Goal: Find specific page/section: Find specific page/section

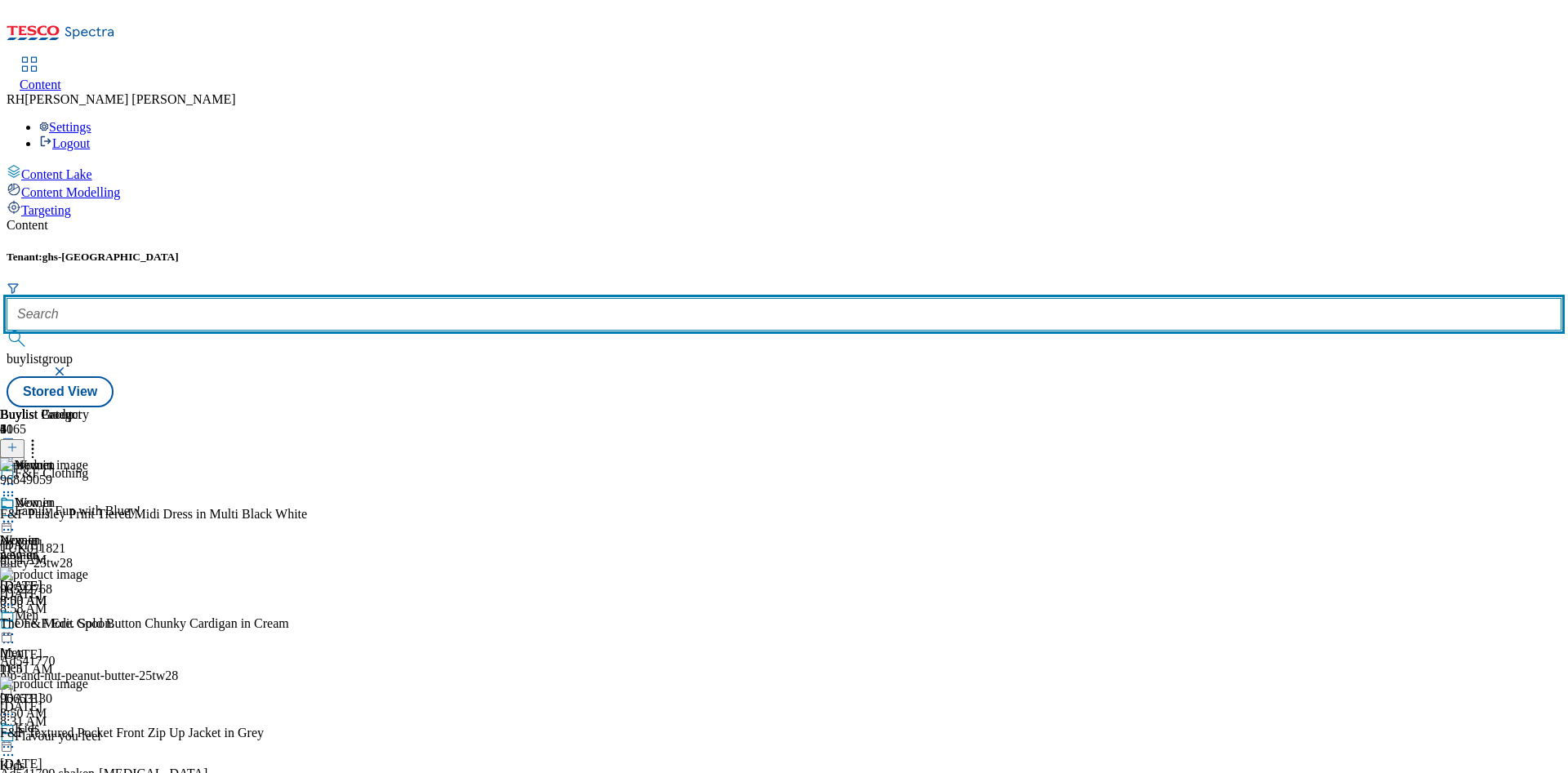
click at [377, 298] on input "text" at bounding box center [784, 315] width 1555 height 33
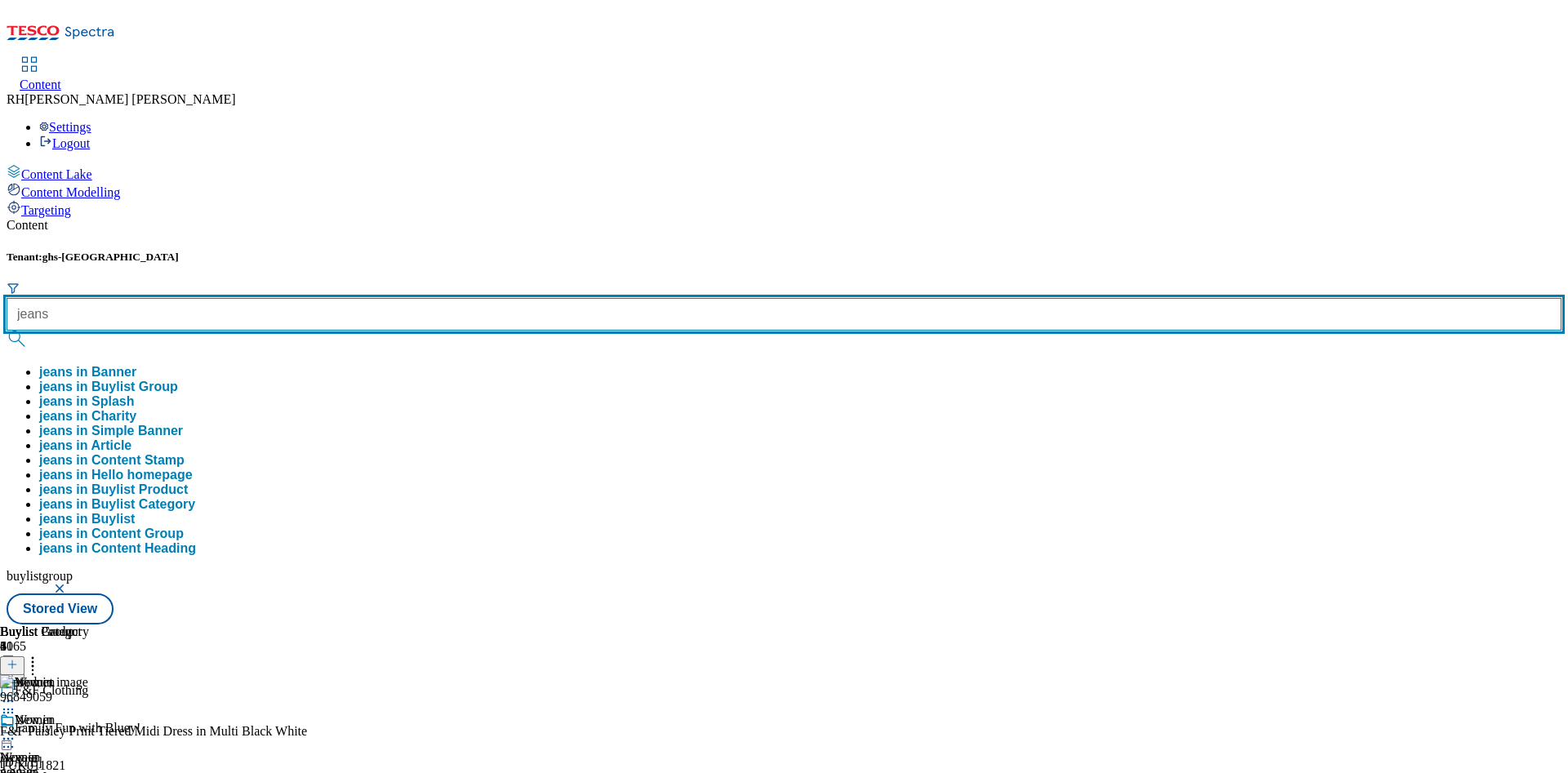
type input "jeans"
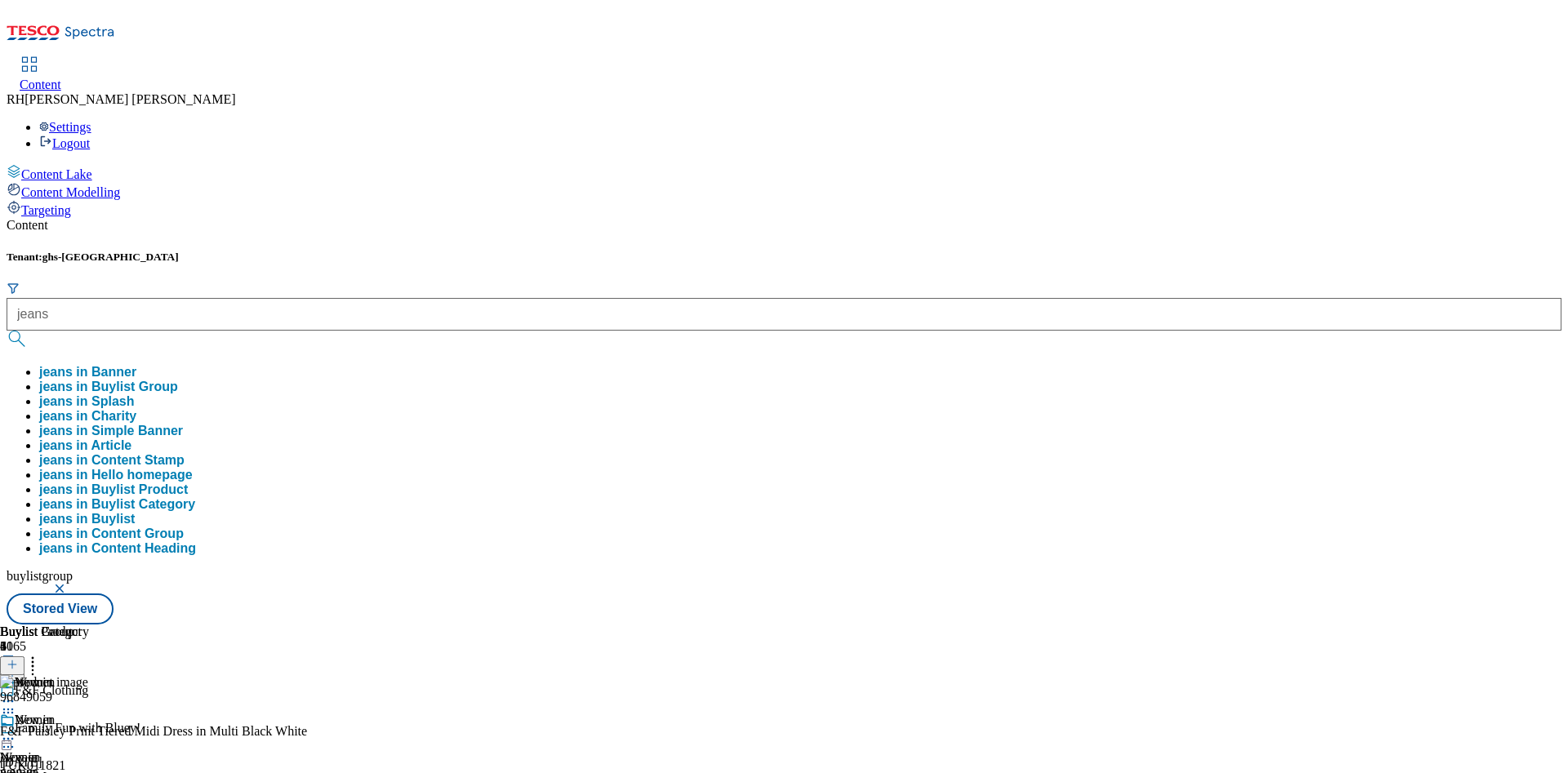
click at [178, 379] on button "jeans in Buylist Group" at bounding box center [109, 386] width 139 height 14
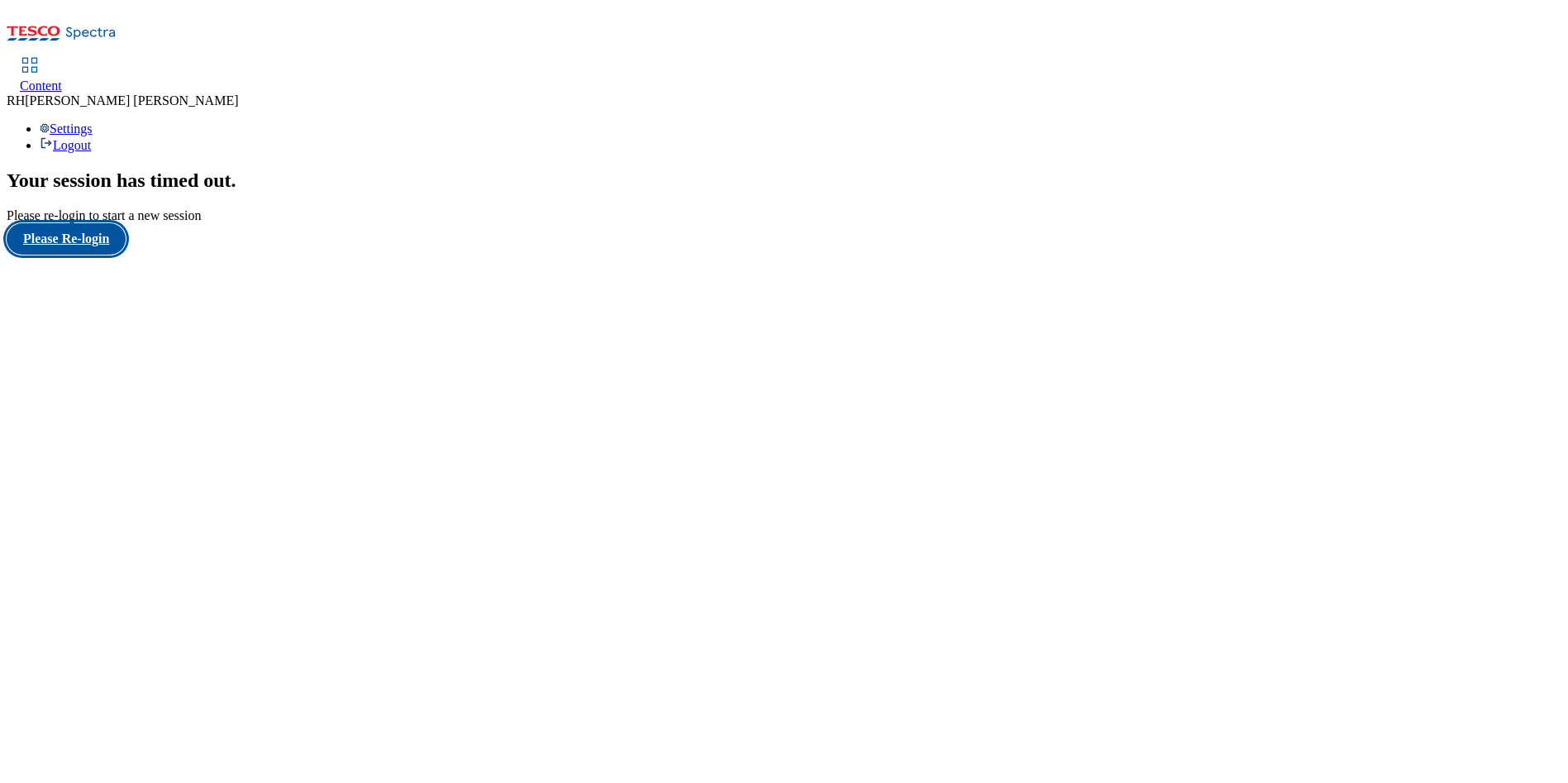
click at [94, 254] on button "Please Re-login" at bounding box center [66, 239] width 119 height 31
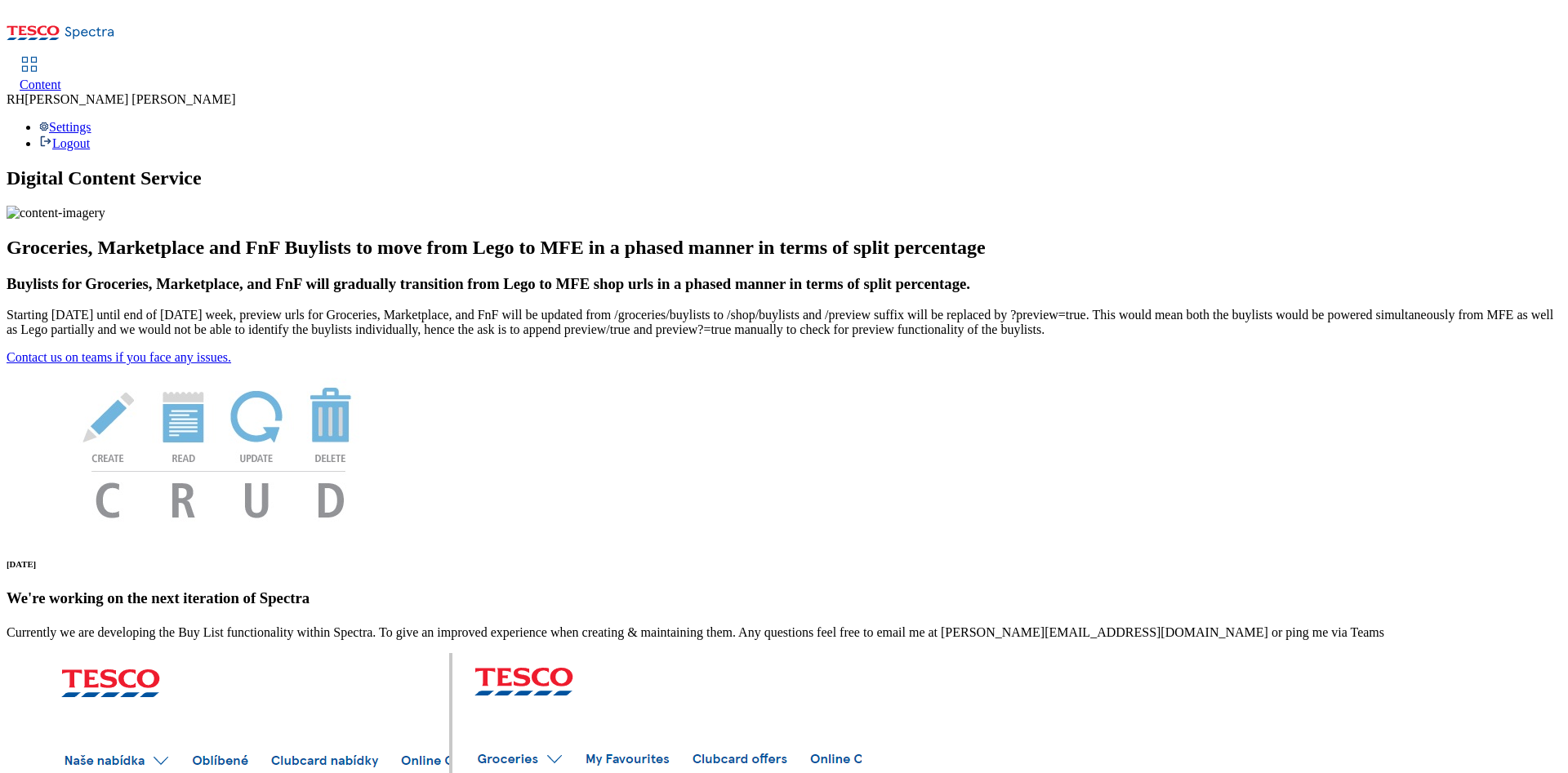
click at [1487, 120] on div "Settings Logout" at bounding box center [784, 136] width 1555 height 31
click at [90, 137] on link "Logout" at bounding box center [65, 143] width 51 height 13
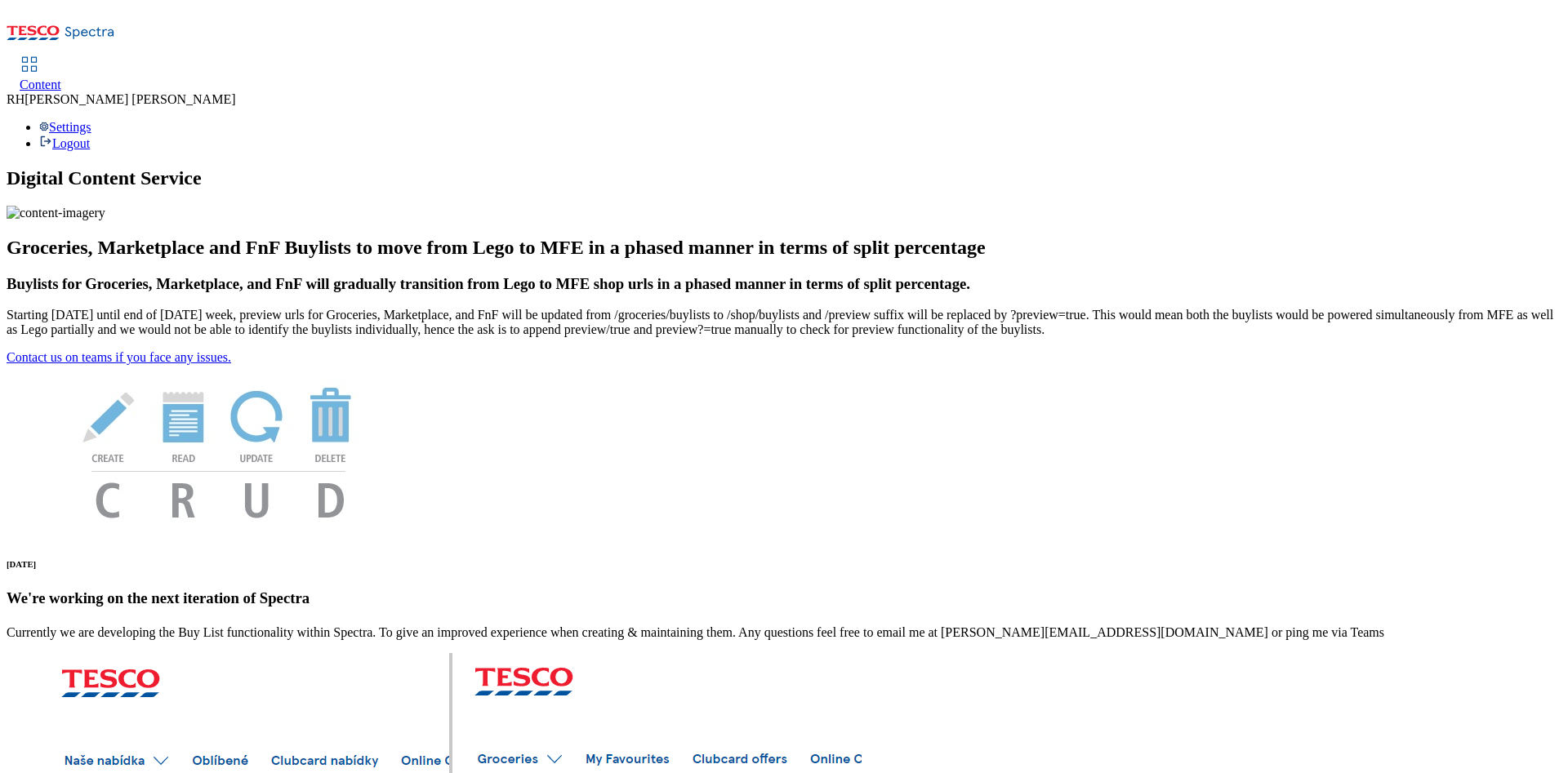
click at [62, 58] on link "Content" at bounding box center [39, 75] width 41 height 35
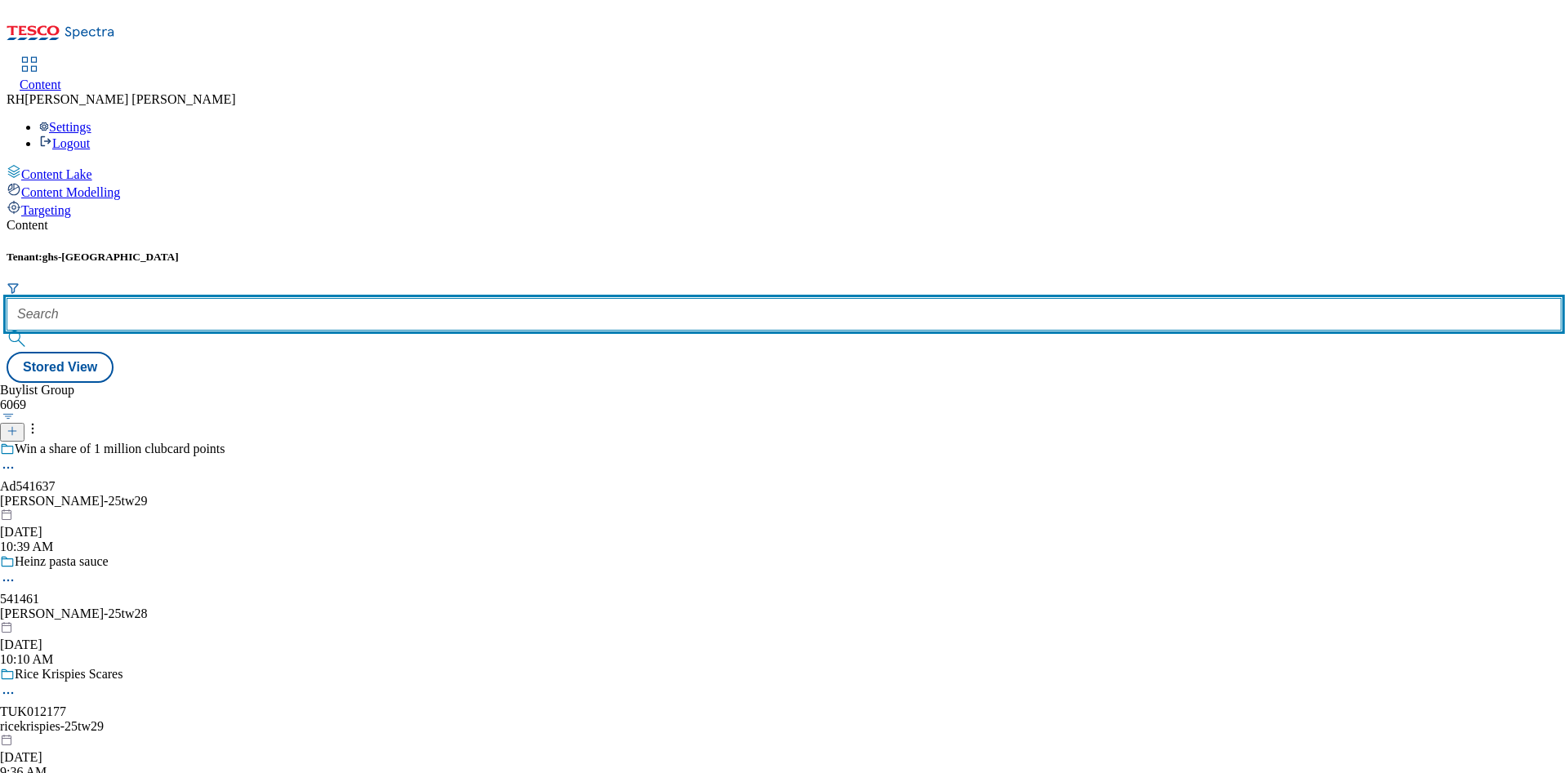
click at [377, 298] on input "text" at bounding box center [784, 315] width 1555 height 33
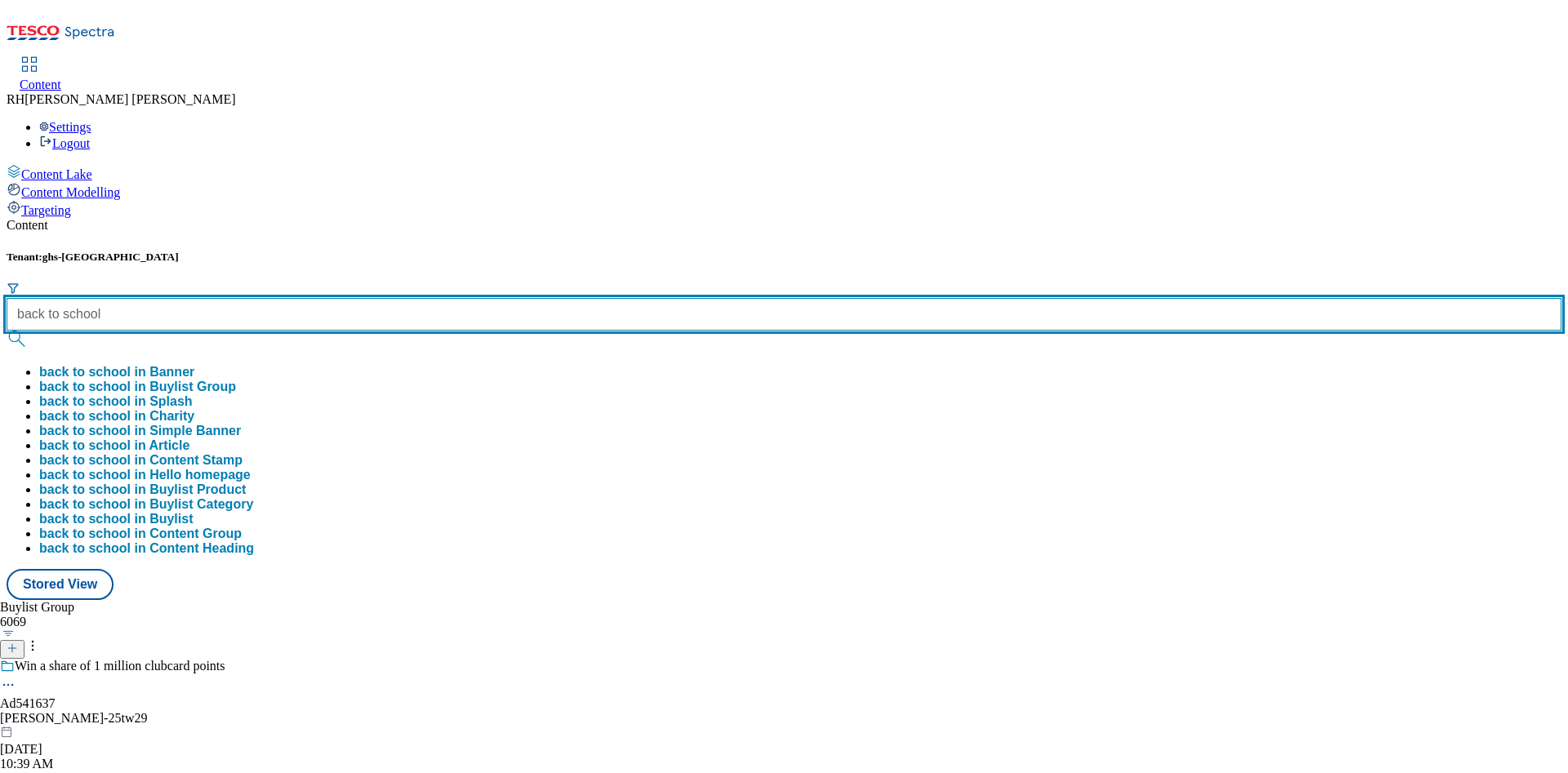
type input "back to school"
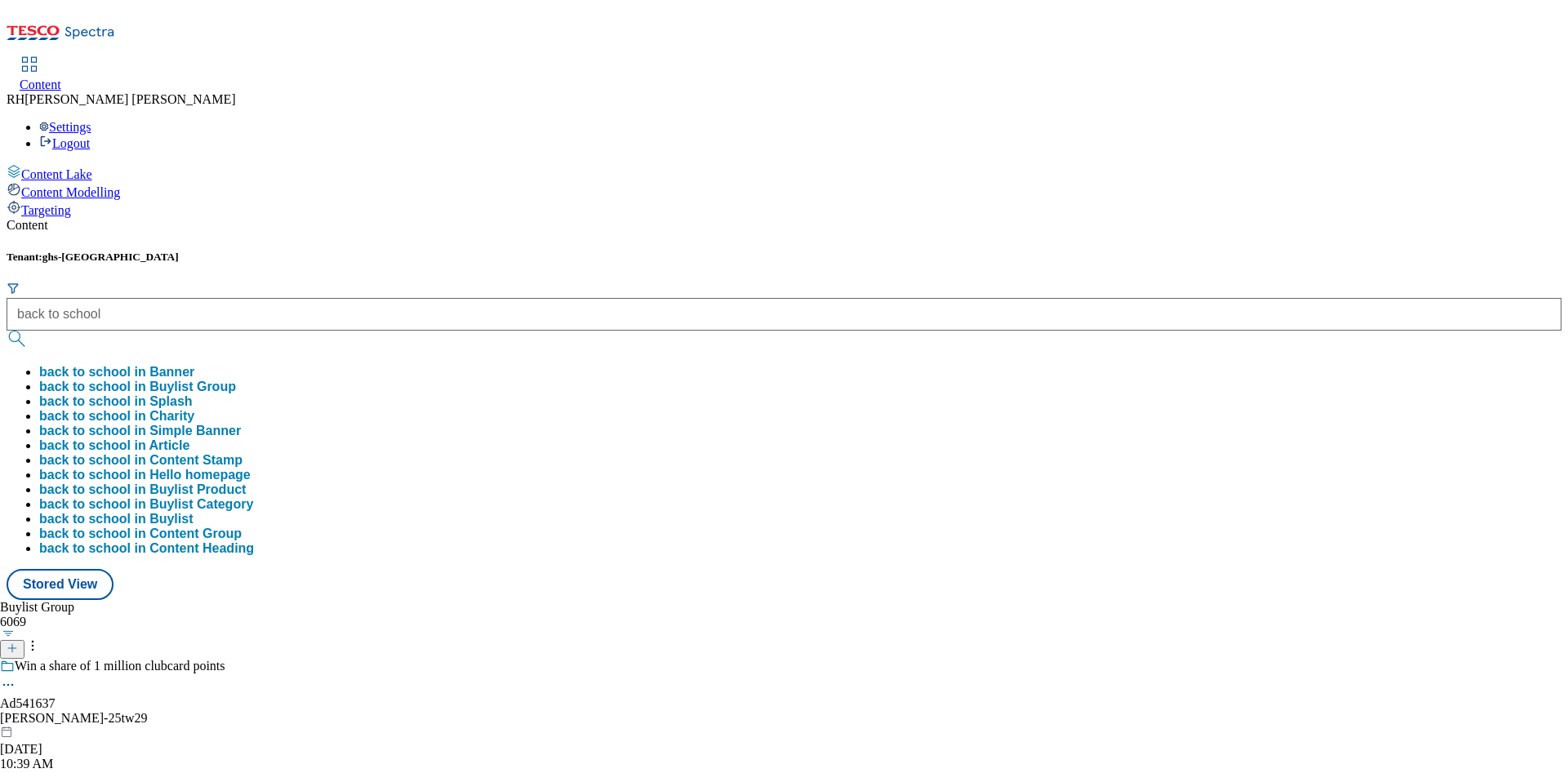
click at [236, 379] on button "back to school in Buylist Group" at bounding box center [138, 386] width 196 height 14
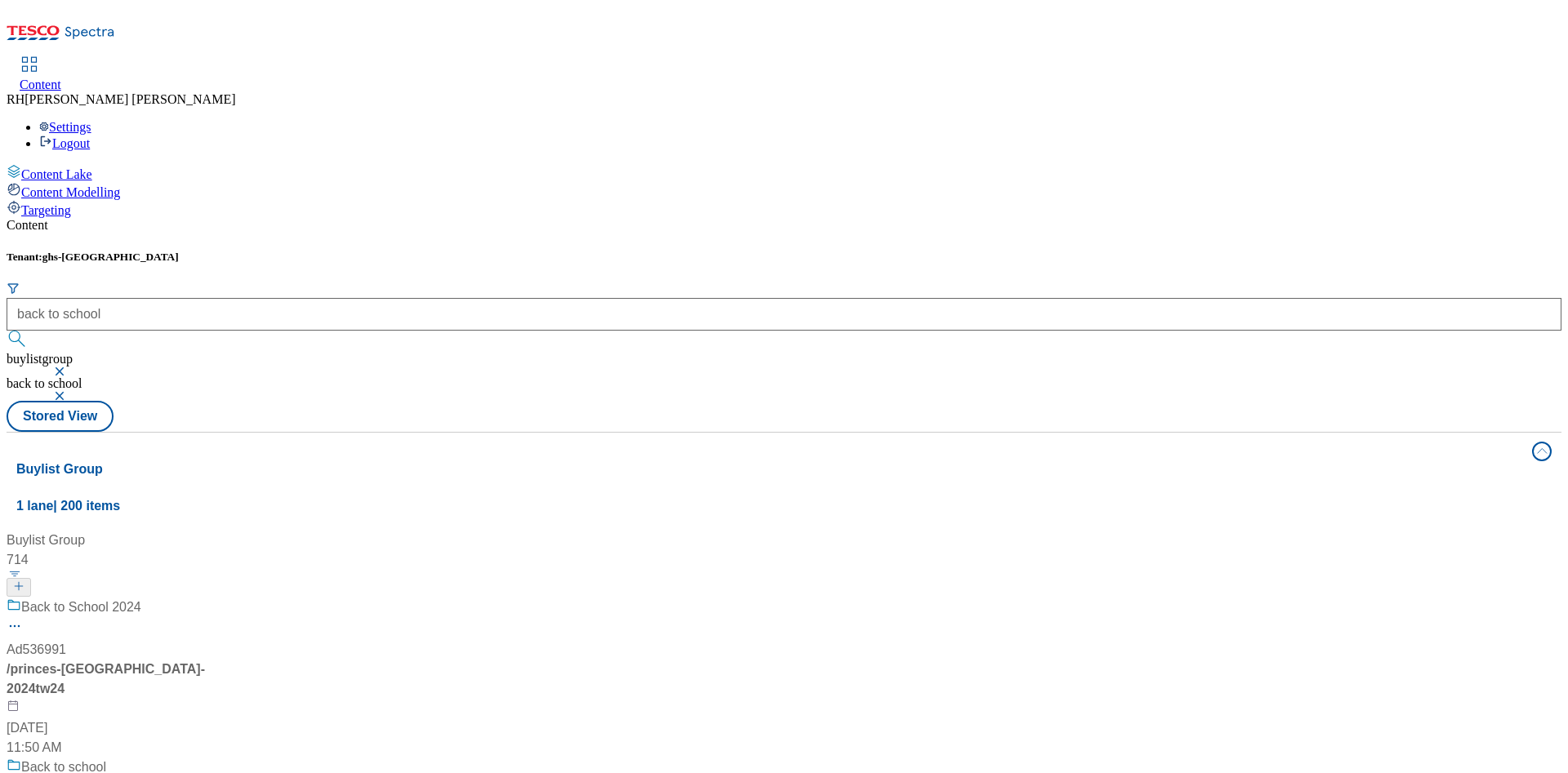
scroll to position [734, 0]
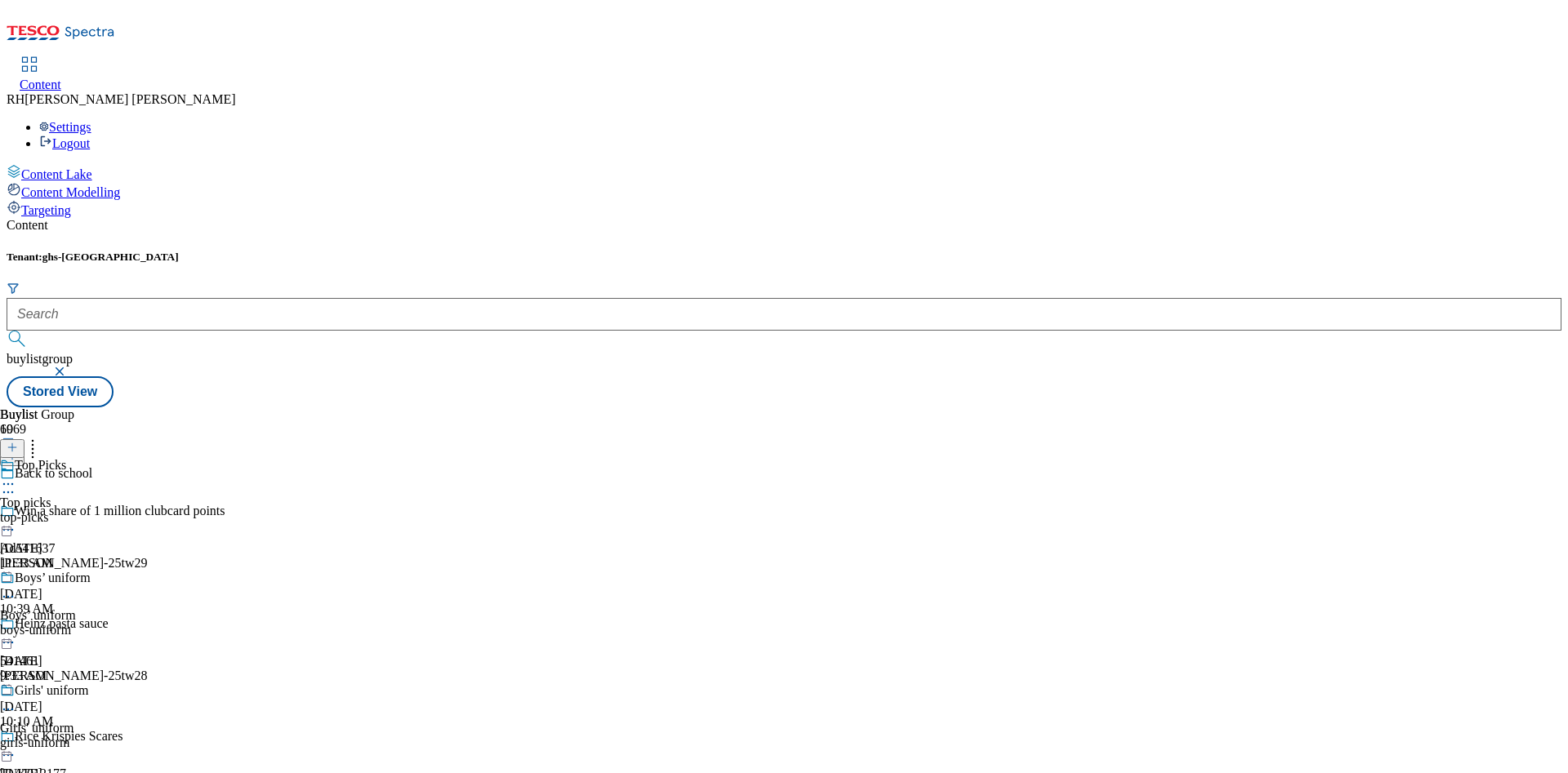
click at [178, 623] on div "boys-uniform" at bounding box center [89, 630] width 178 height 14
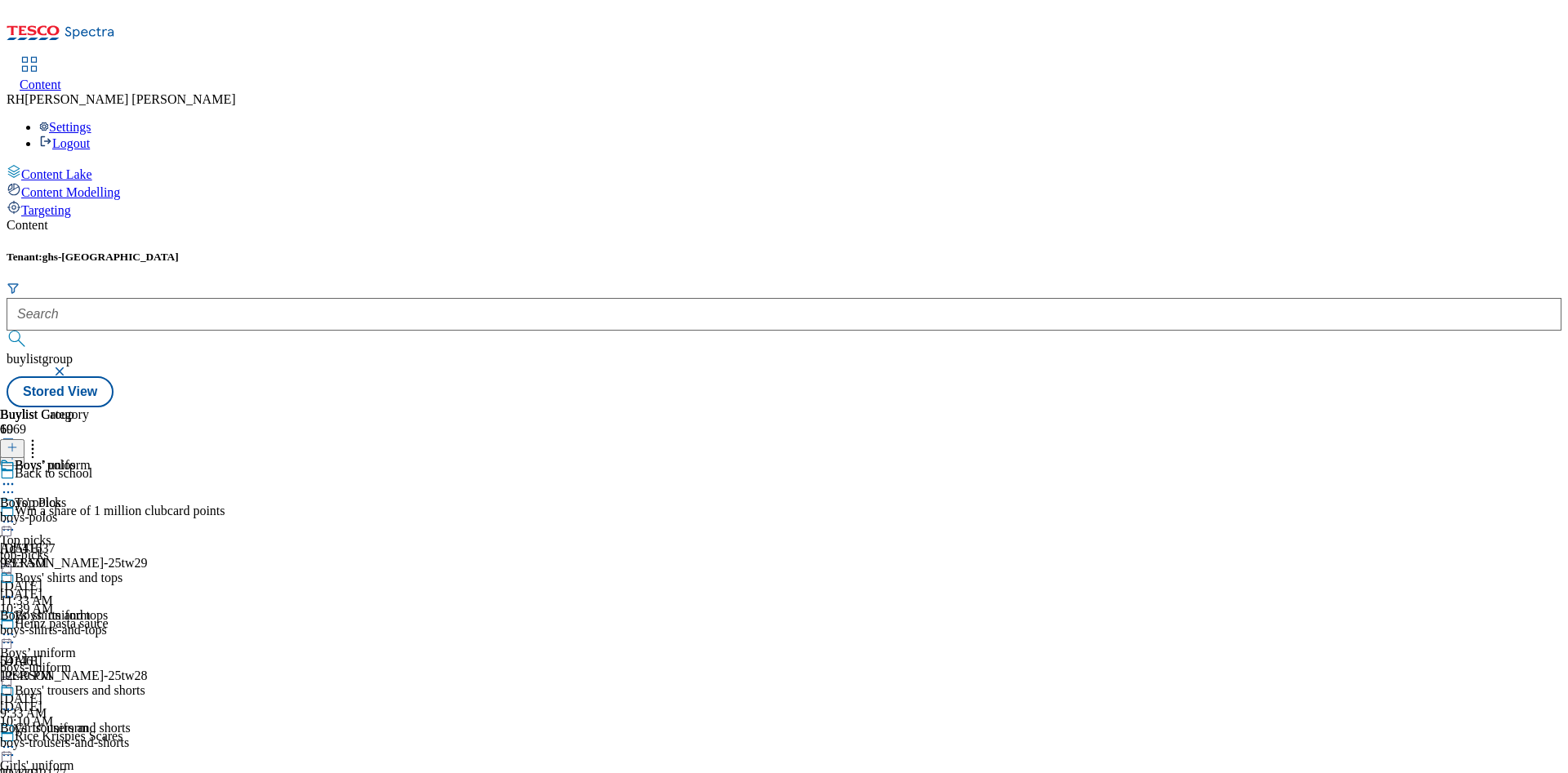
click at [165, 510] on div "boys-polos" at bounding box center [82, 517] width 165 height 14
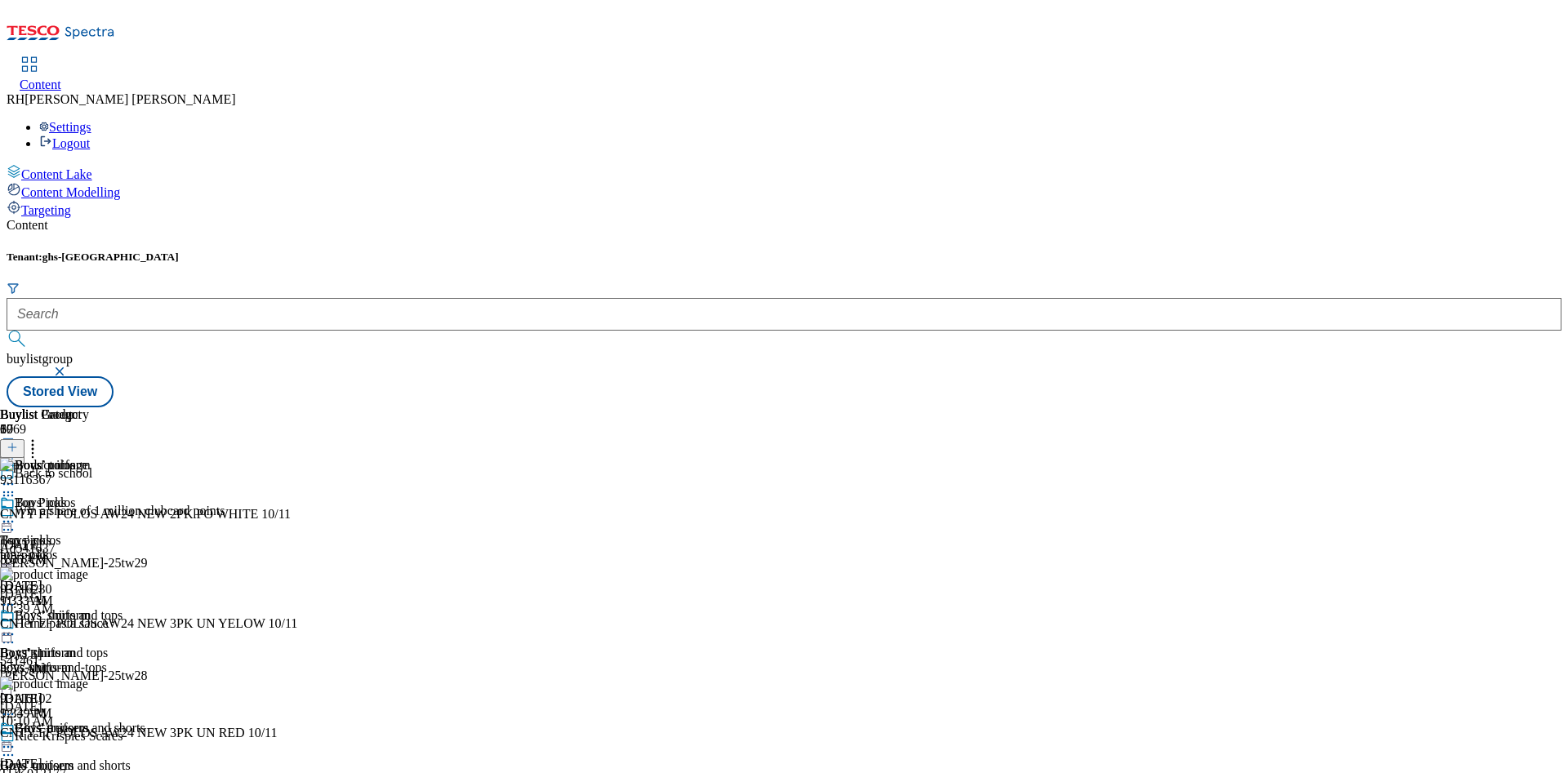
click at [165, 548] on div "boys-polos" at bounding box center [82, 554] width 165 height 14
click at [16, 513] on icon at bounding box center [8, 521] width 16 height 16
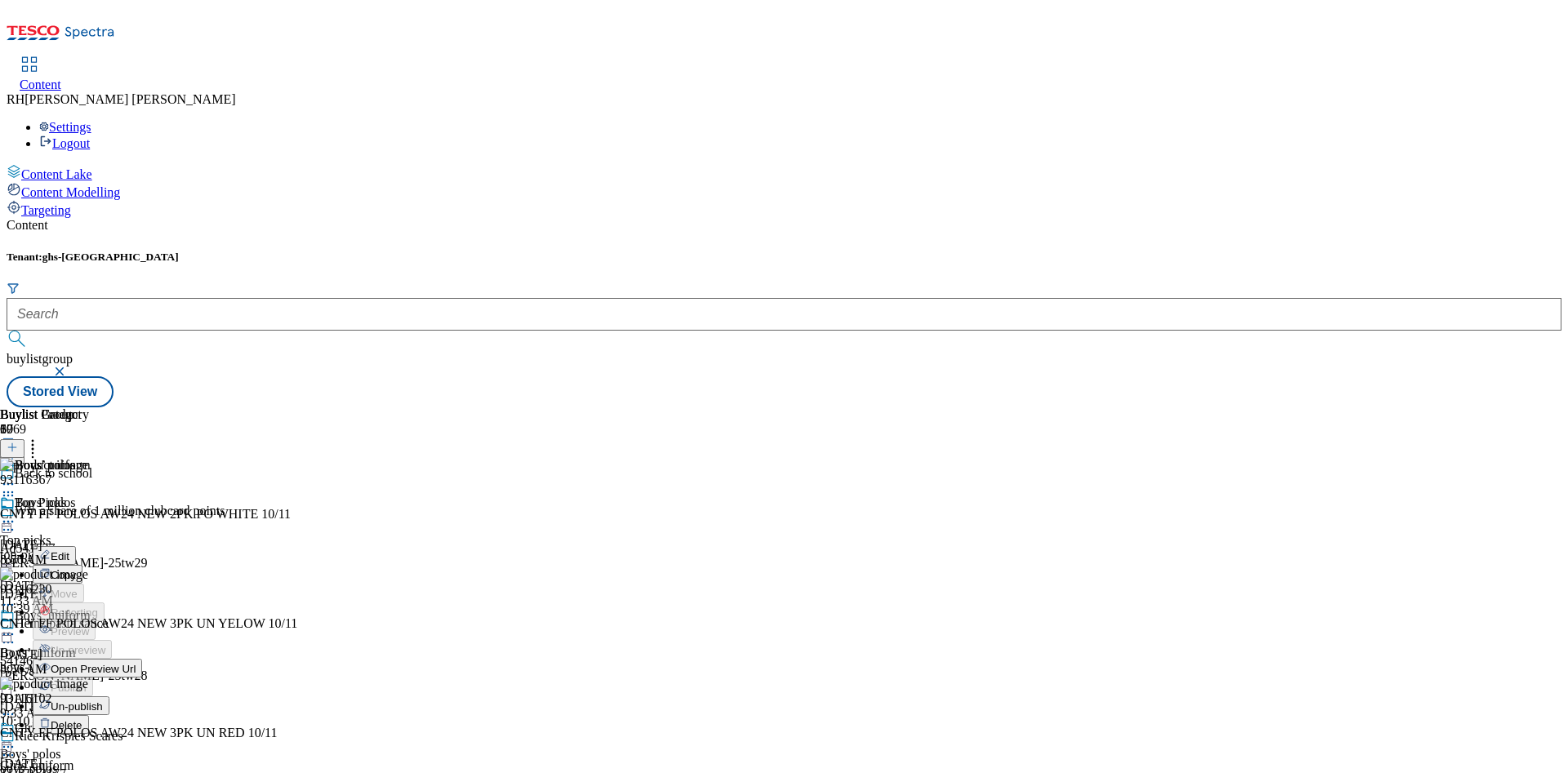
click at [69, 551] on span "Edit" at bounding box center [61, 556] width 19 height 13
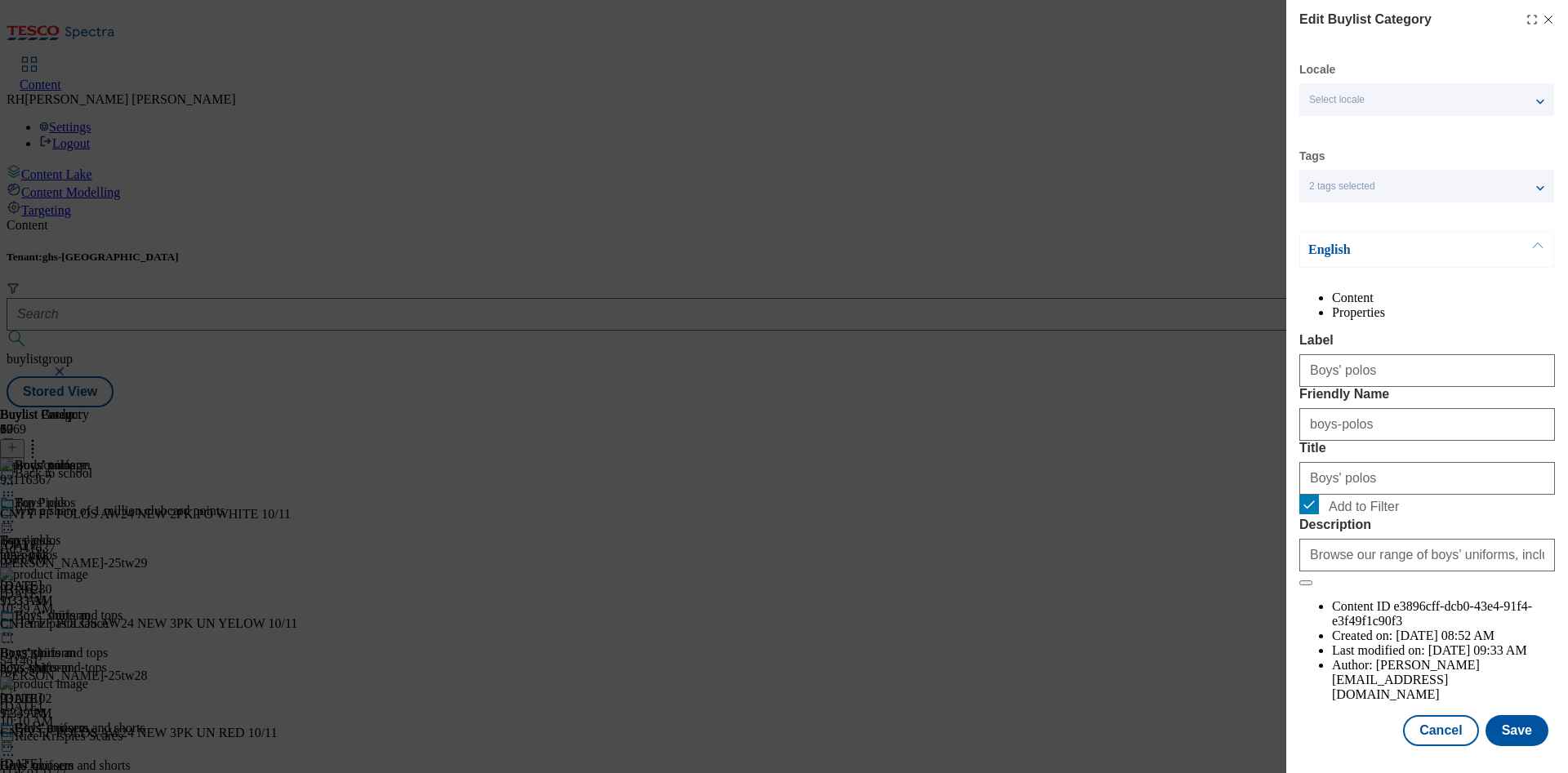
click at [1493, 305] on li "Properties" at bounding box center [1444, 312] width 223 height 14
click at [1449, 715] on button "Cancel" at bounding box center [1441, 731] width 75 height 31
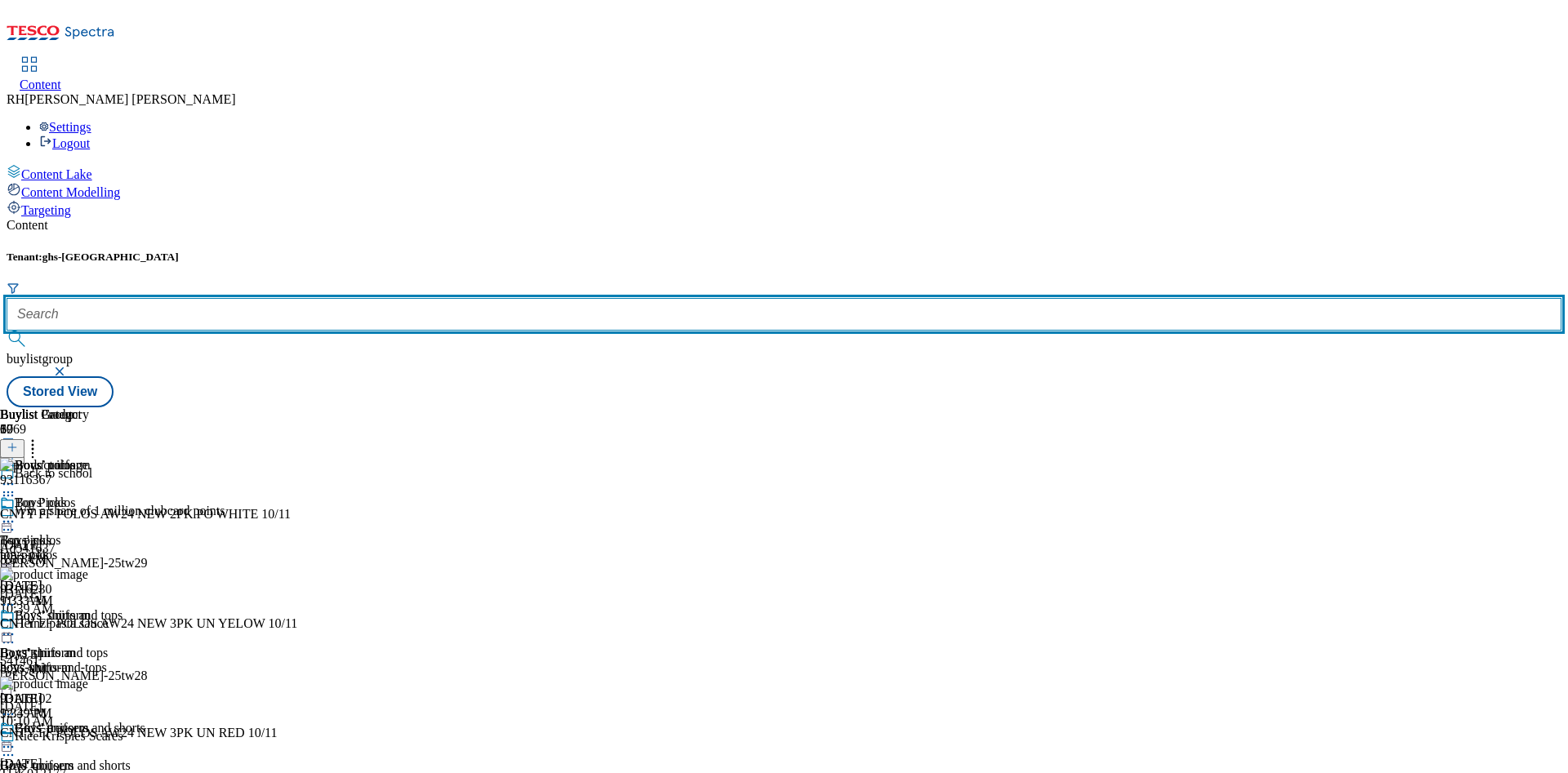
click at [367, 298] on input "text" at bounding box center [784, 315] width 1555 height 33
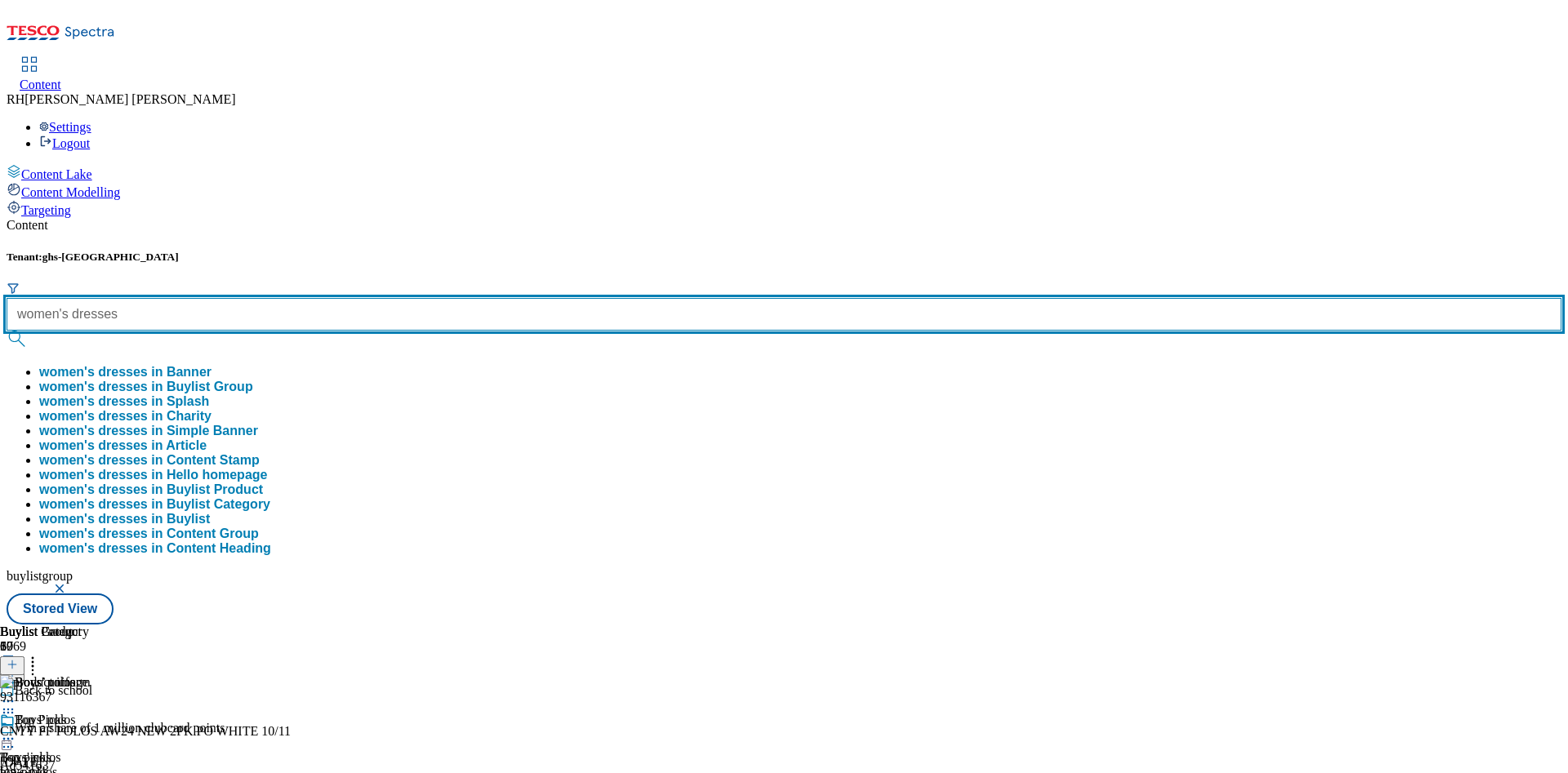
type input "women's dresses"
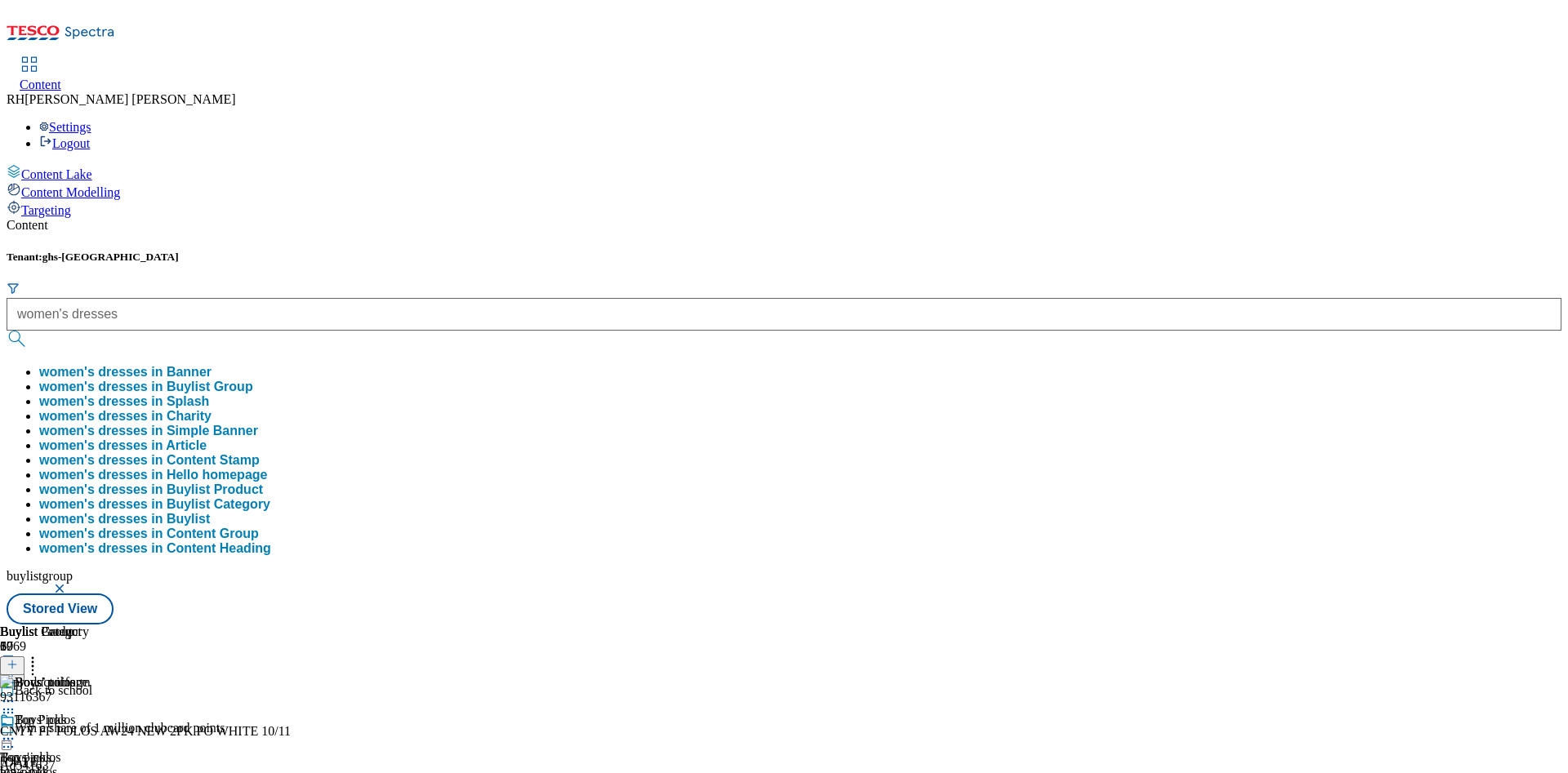
click at [253, 379] on button "women's dresses in Buylist Group" at bounding box center [146, 386] width 214 height 14
